Goal: Browse casually

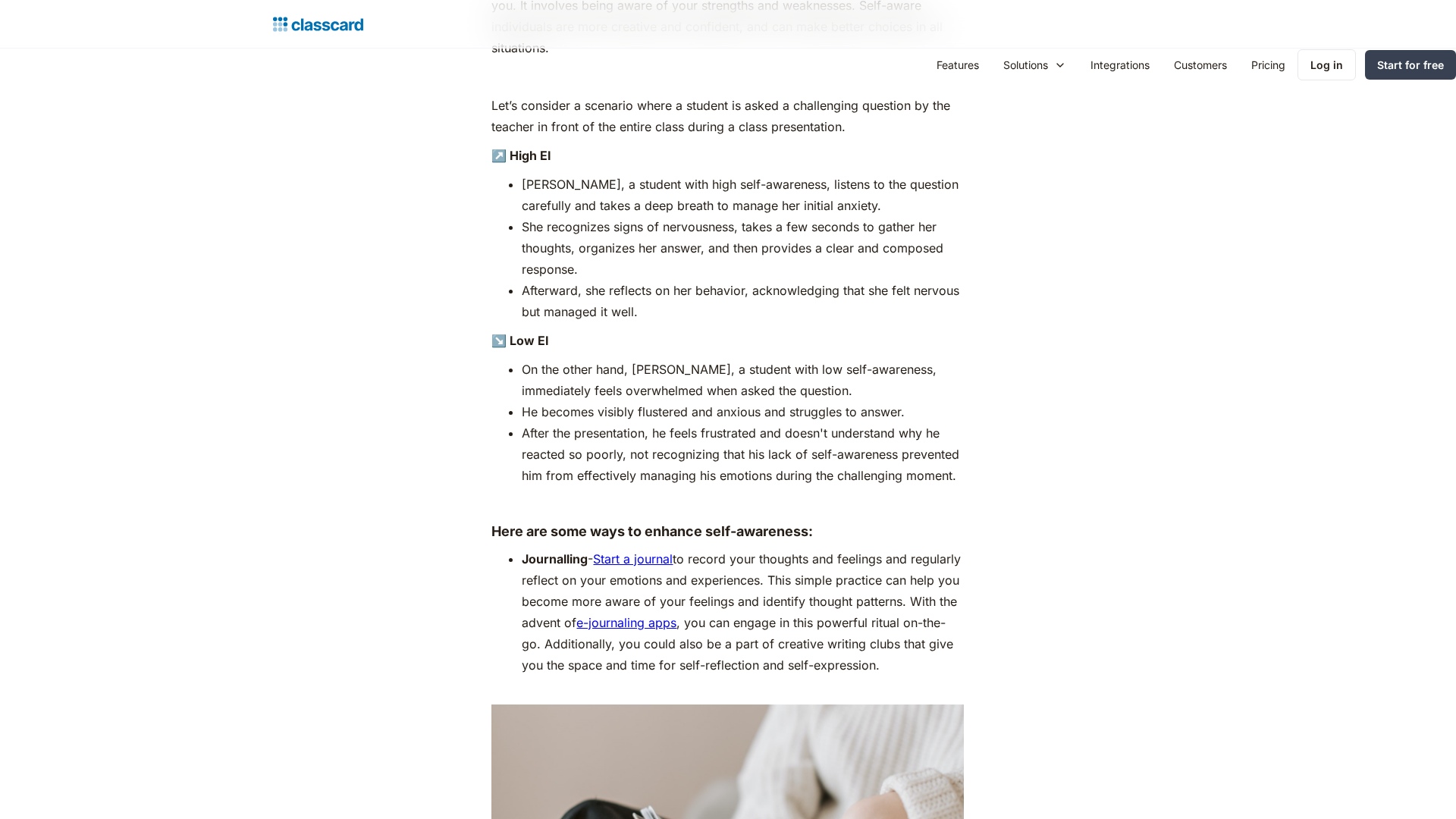
scroll to position [3003, 0]
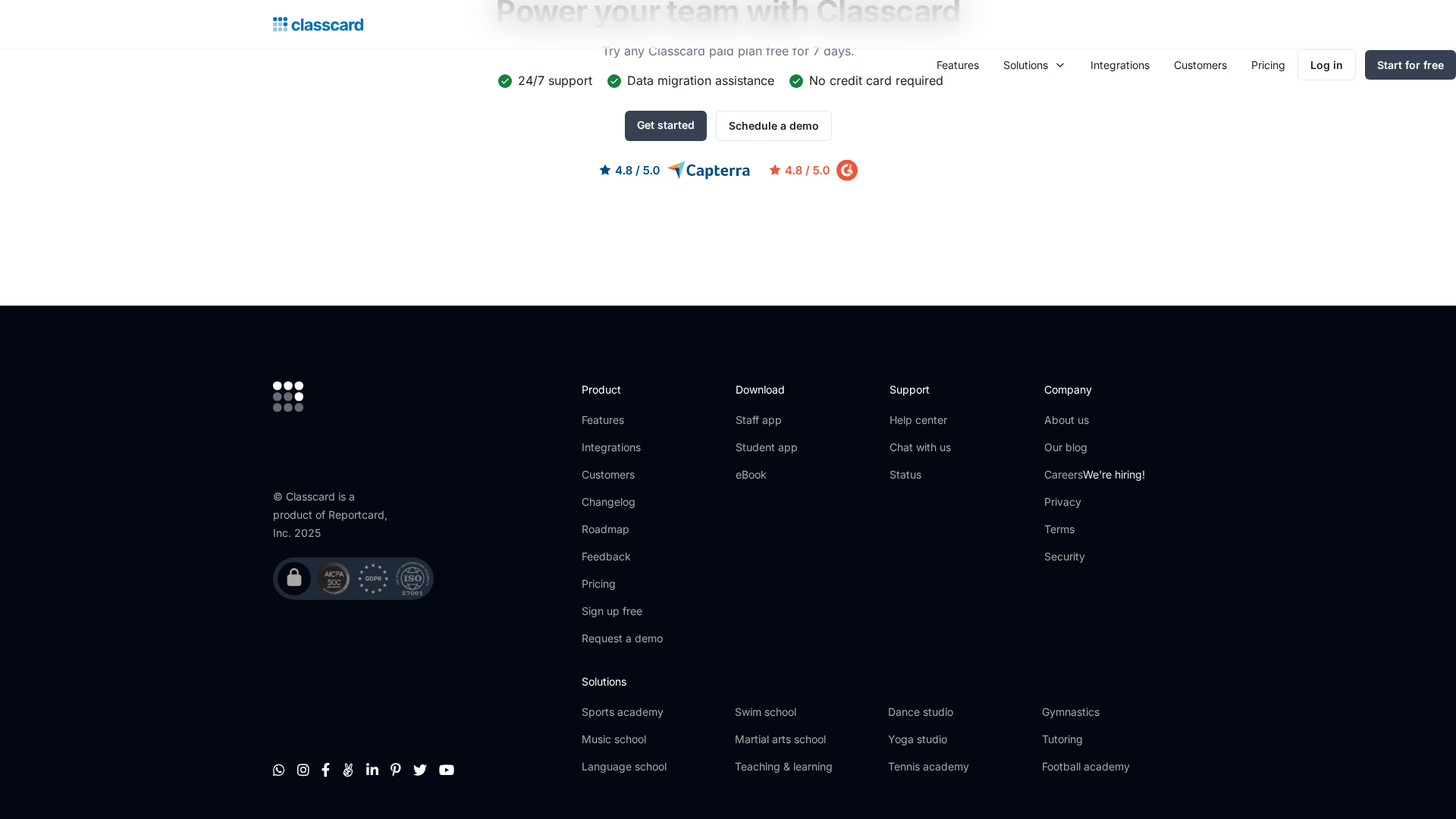
scroll to position [1372, 0]
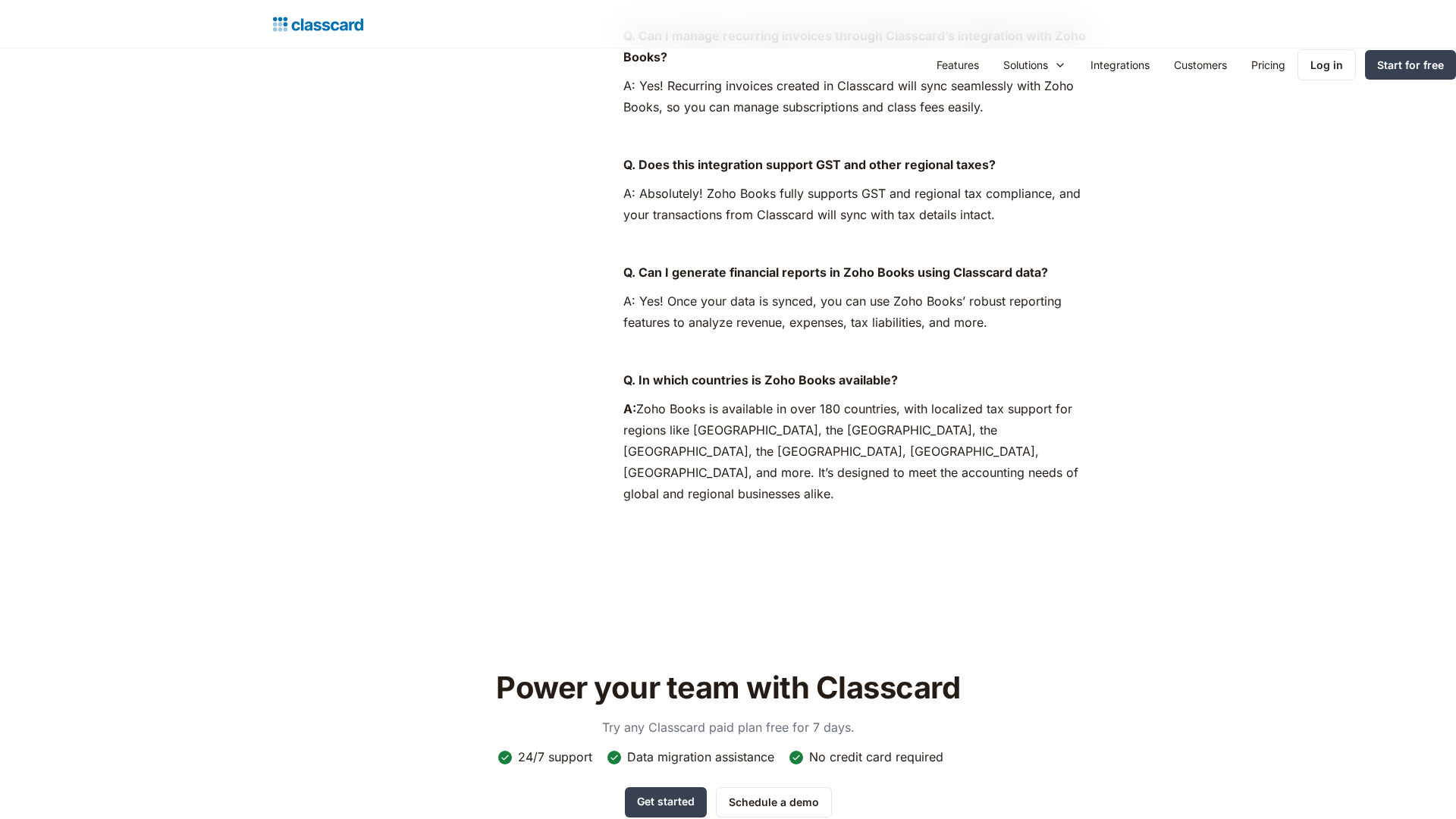
scroll to position [1481, 0]
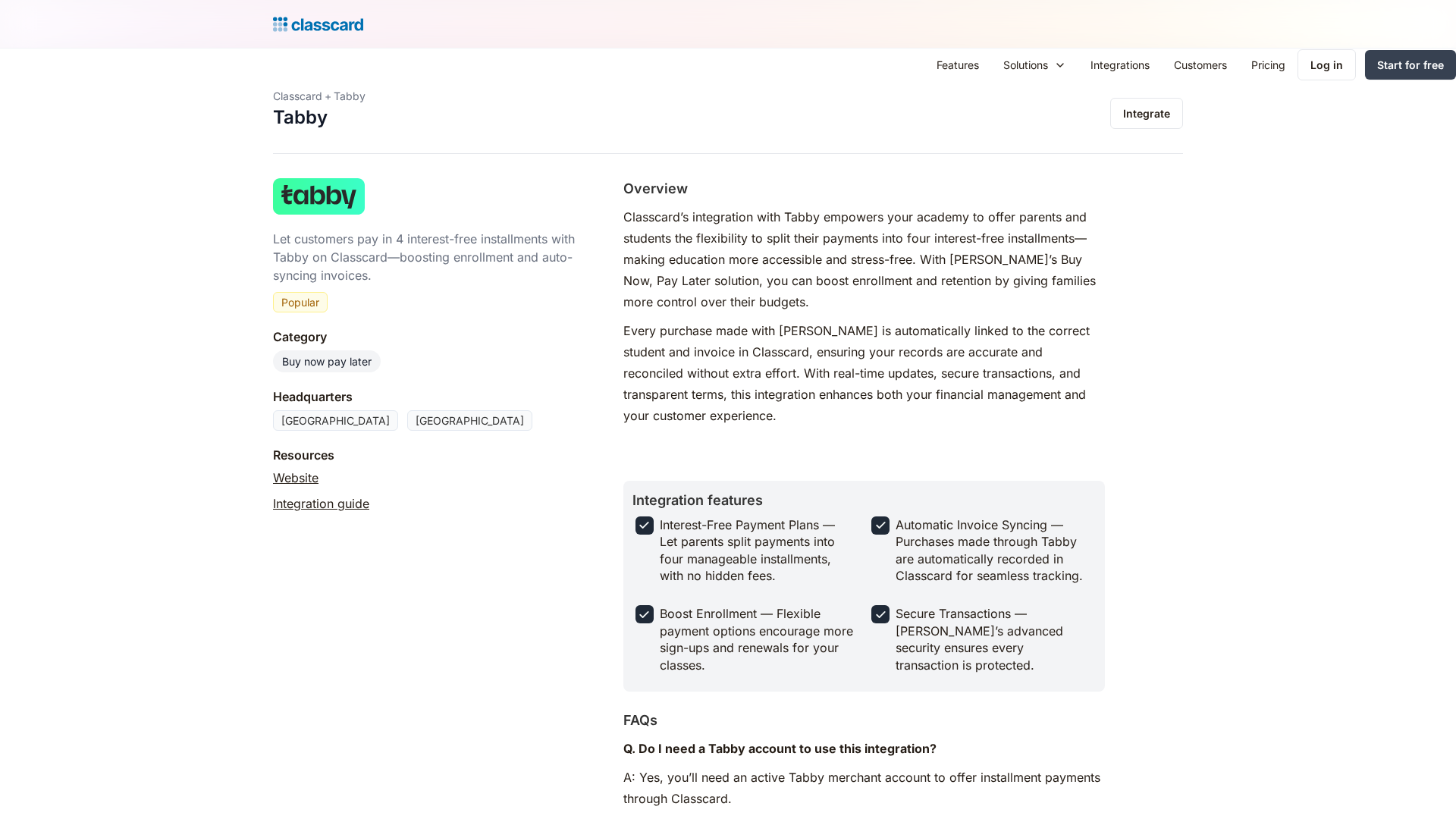
scroll to position [1475, 0]
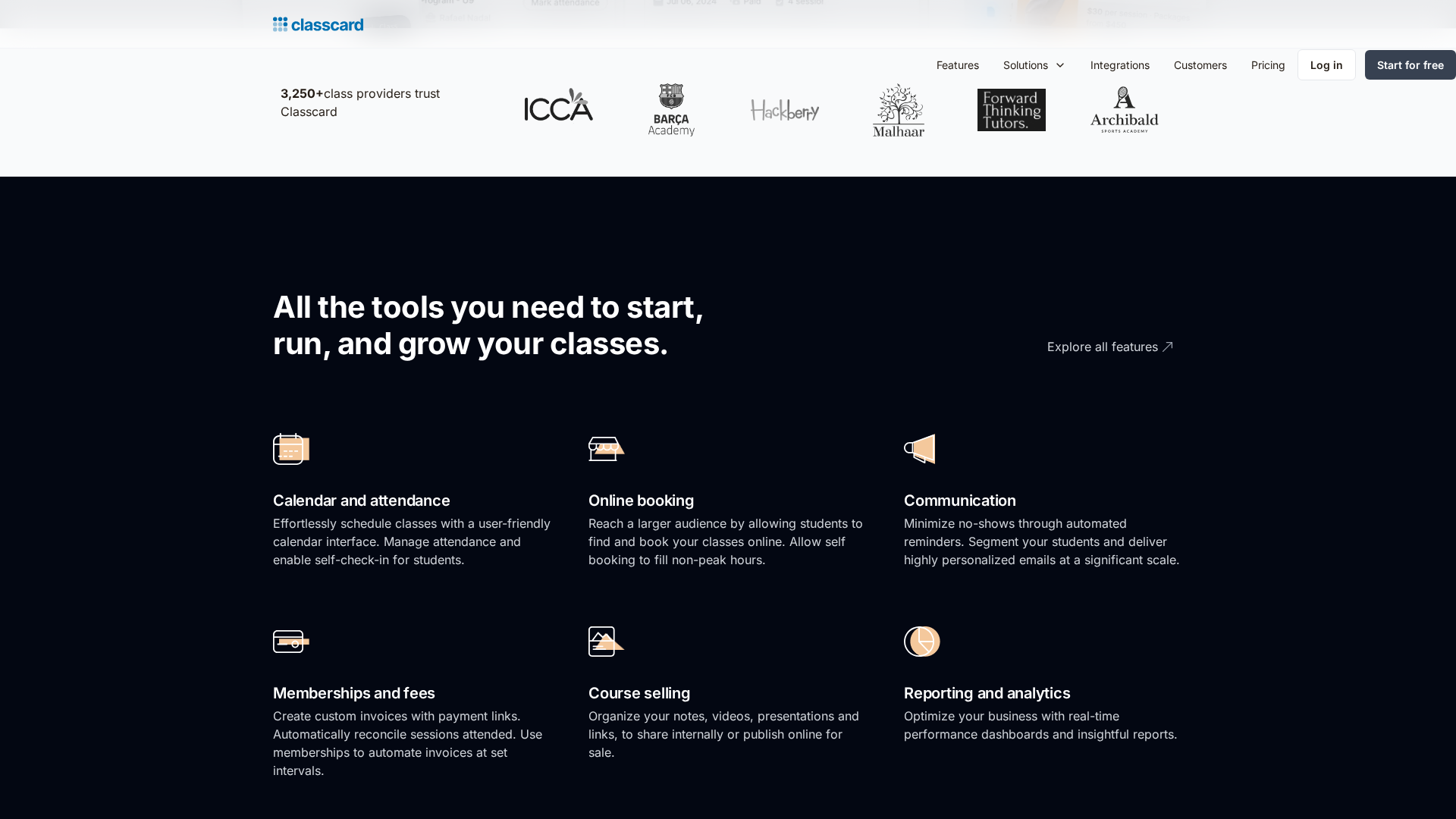
scroll to position [1526, 0]
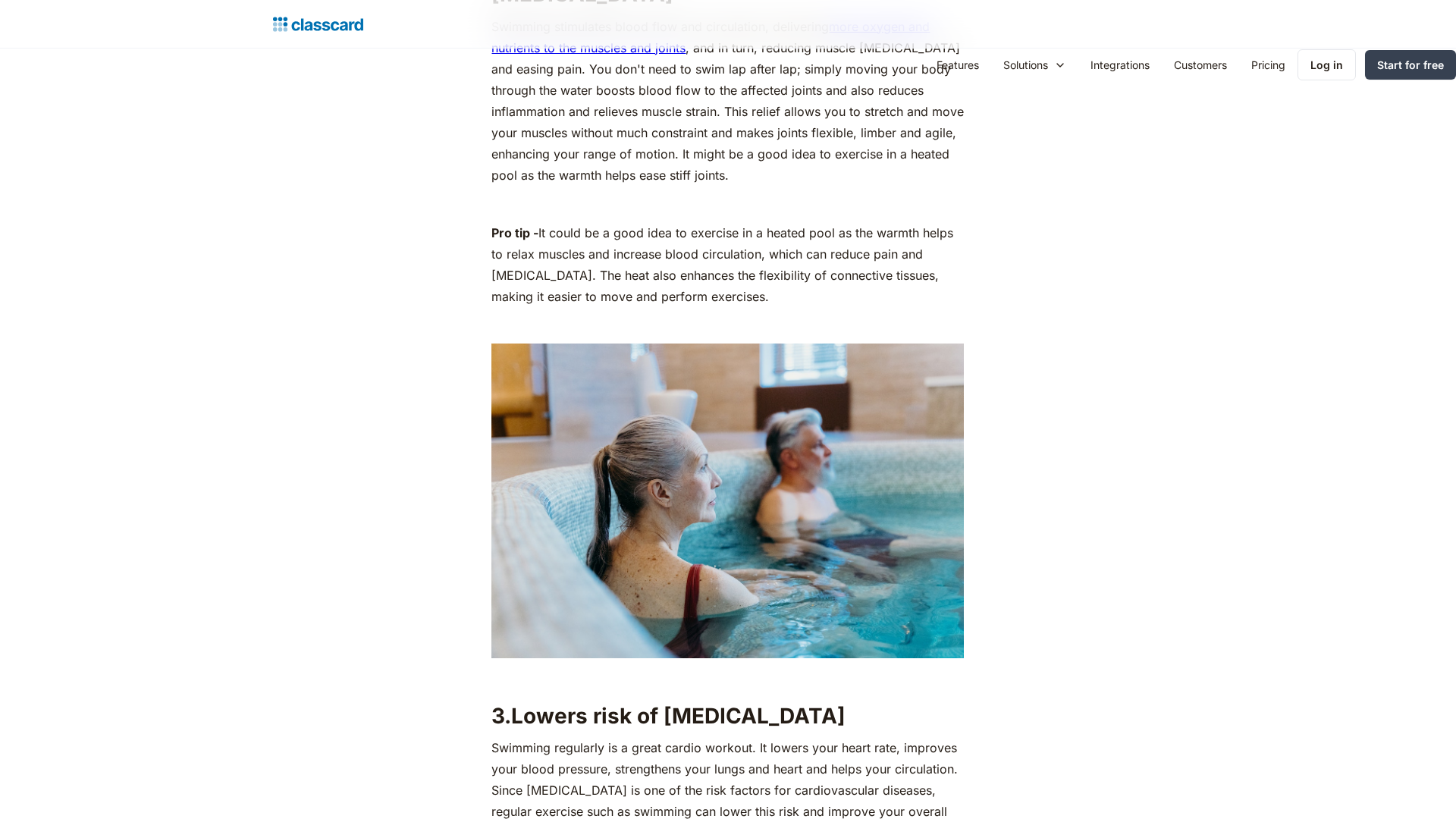
scroll to position [3821, 0]
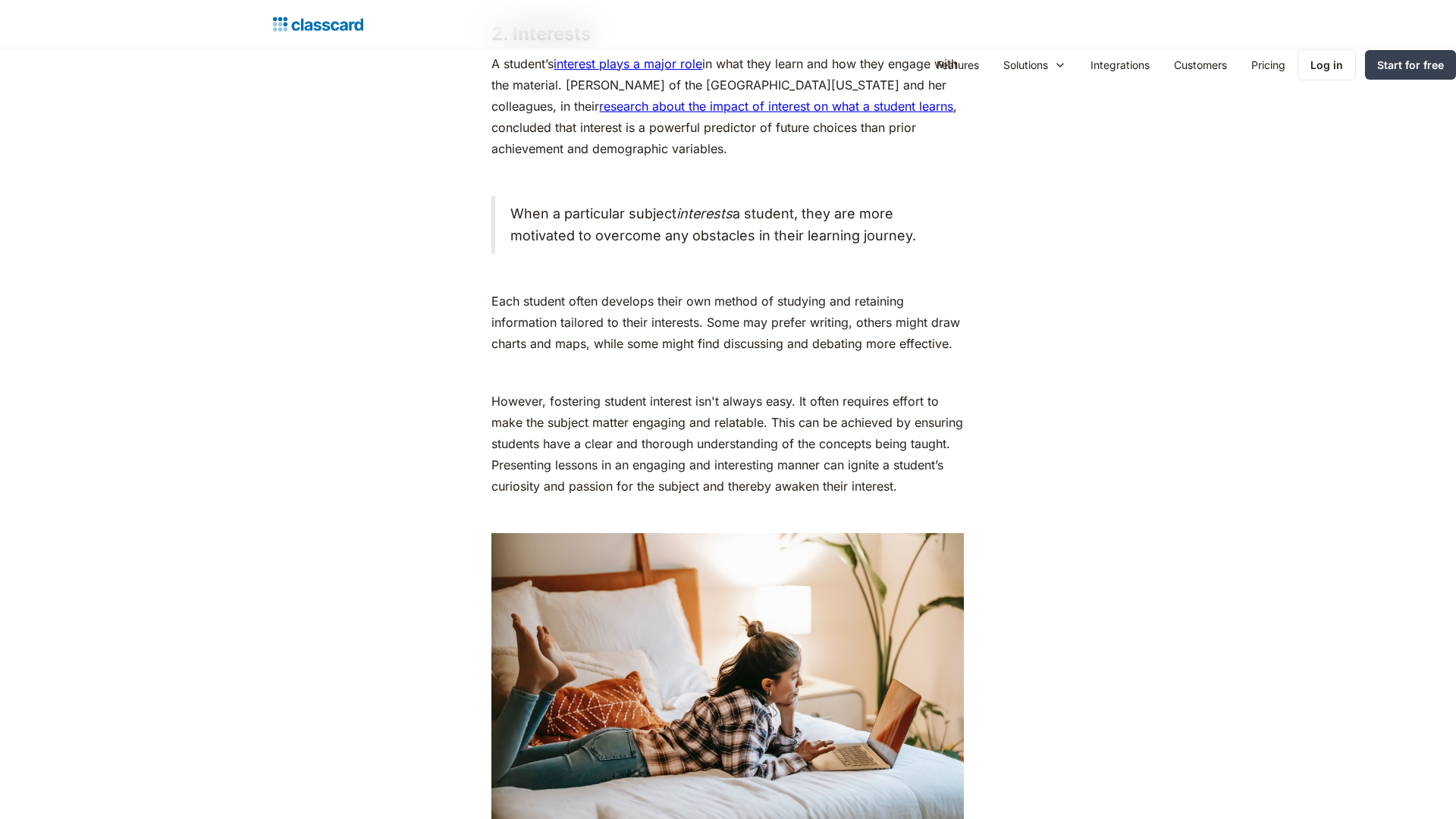
scroll to position [3003, 0]
